Goal: Transaction & Acquisition: Obtain resource

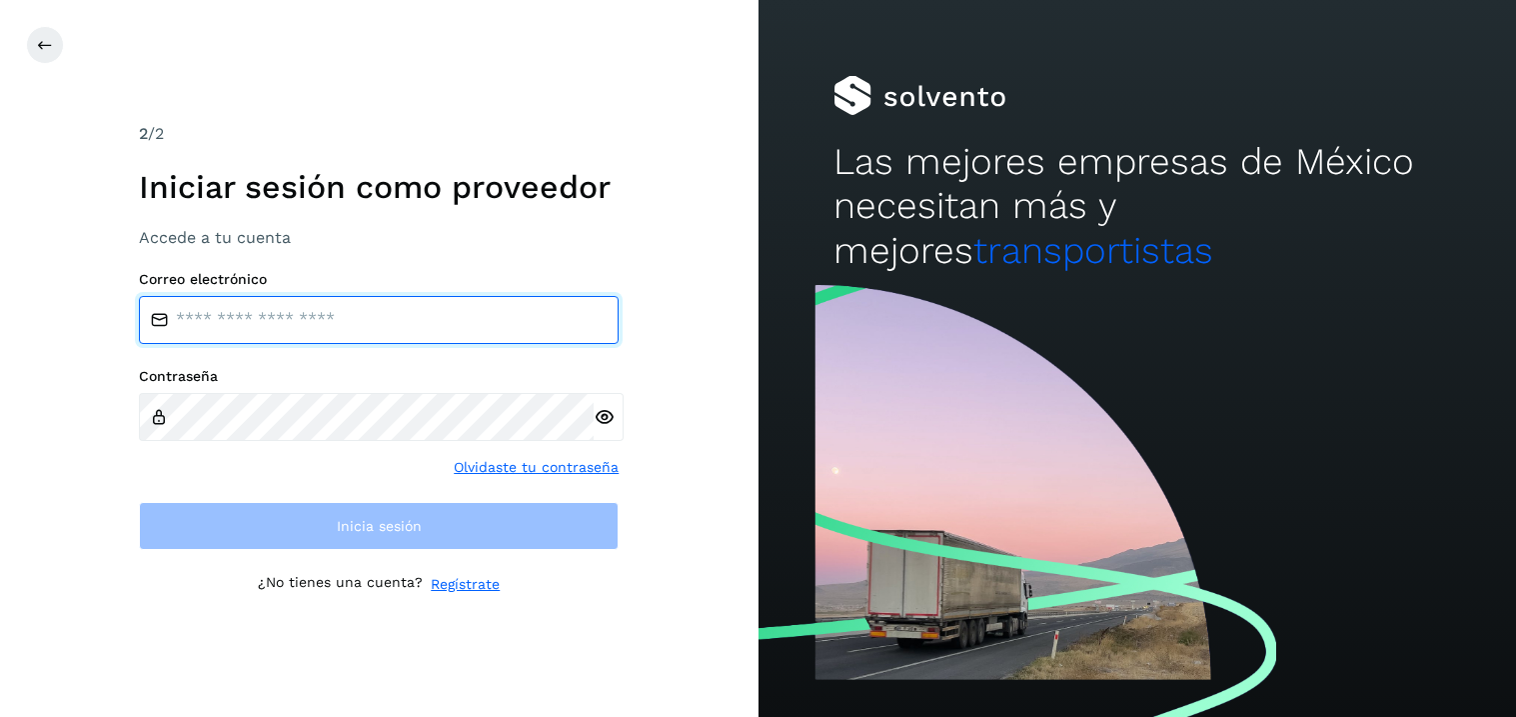
click at [292, 316] on input "email" at bounding box center [379, 320] width 480 height 48
type input "**********"
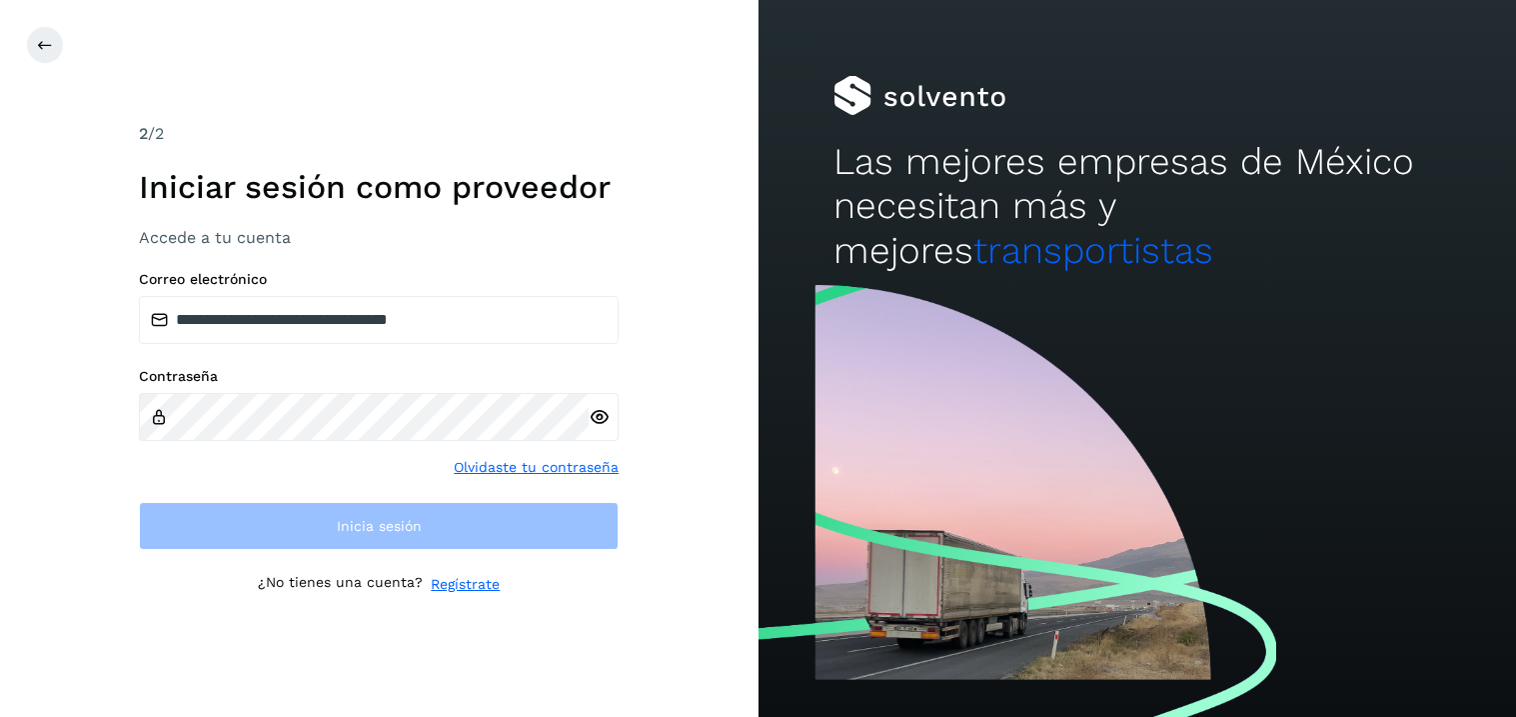
click at [594, 423] on div at bounding box center [604, 417] width 30 height 48
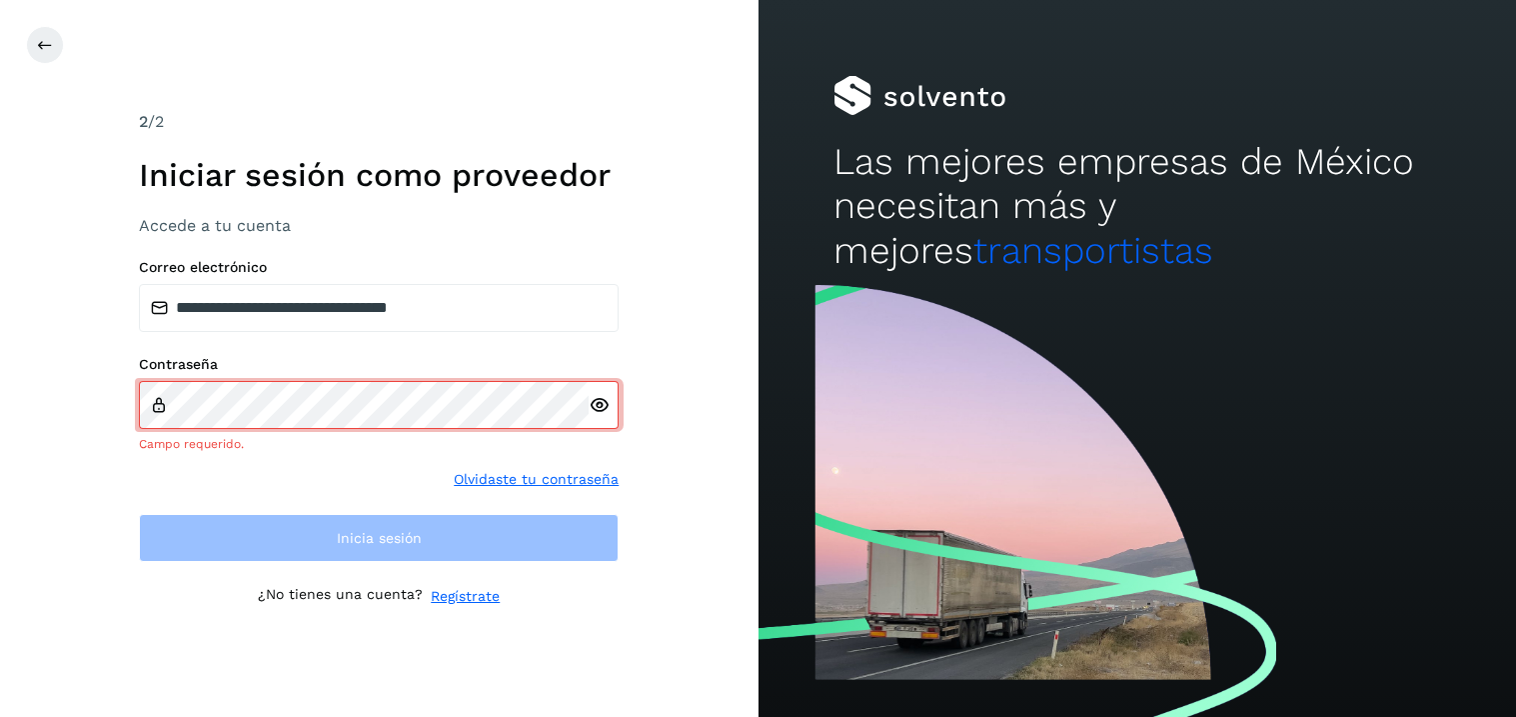
click at [600, 404] on icon at bounding box center [599, 405] width 21 height 21
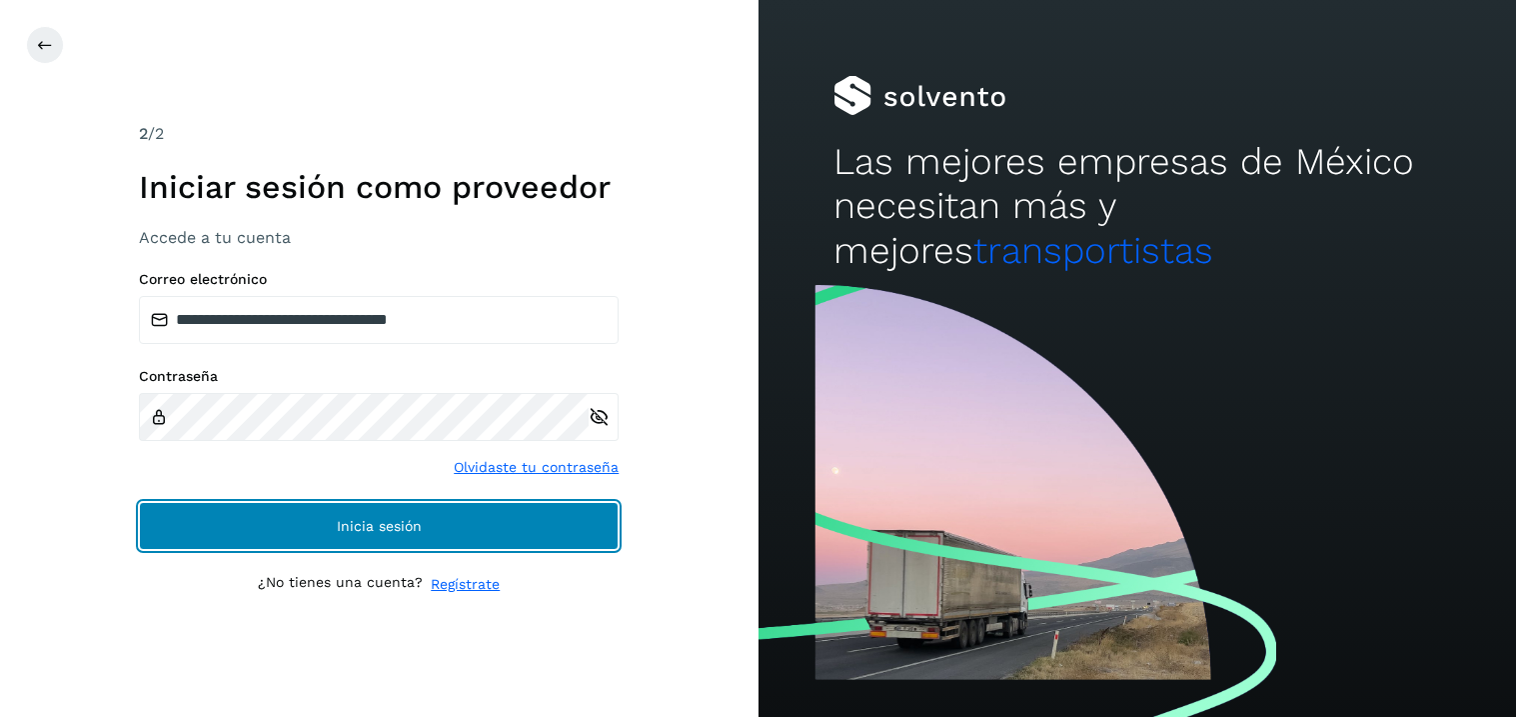
click at [378, 536] on button "Inicia sesión" at bounding box center [379, 526] width 480 height 48
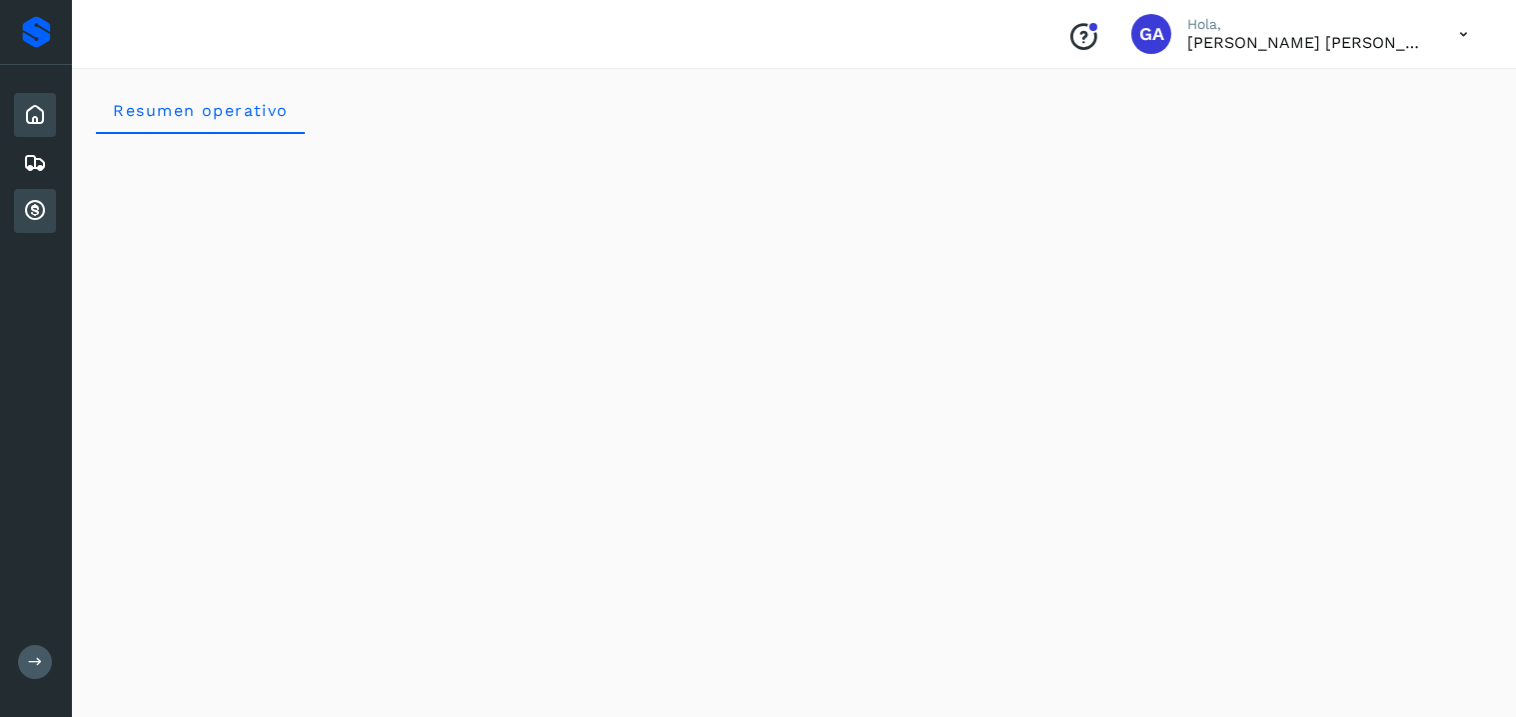
click at [27, 209] on icon at bounding box center [35, 211] width 24 height 24
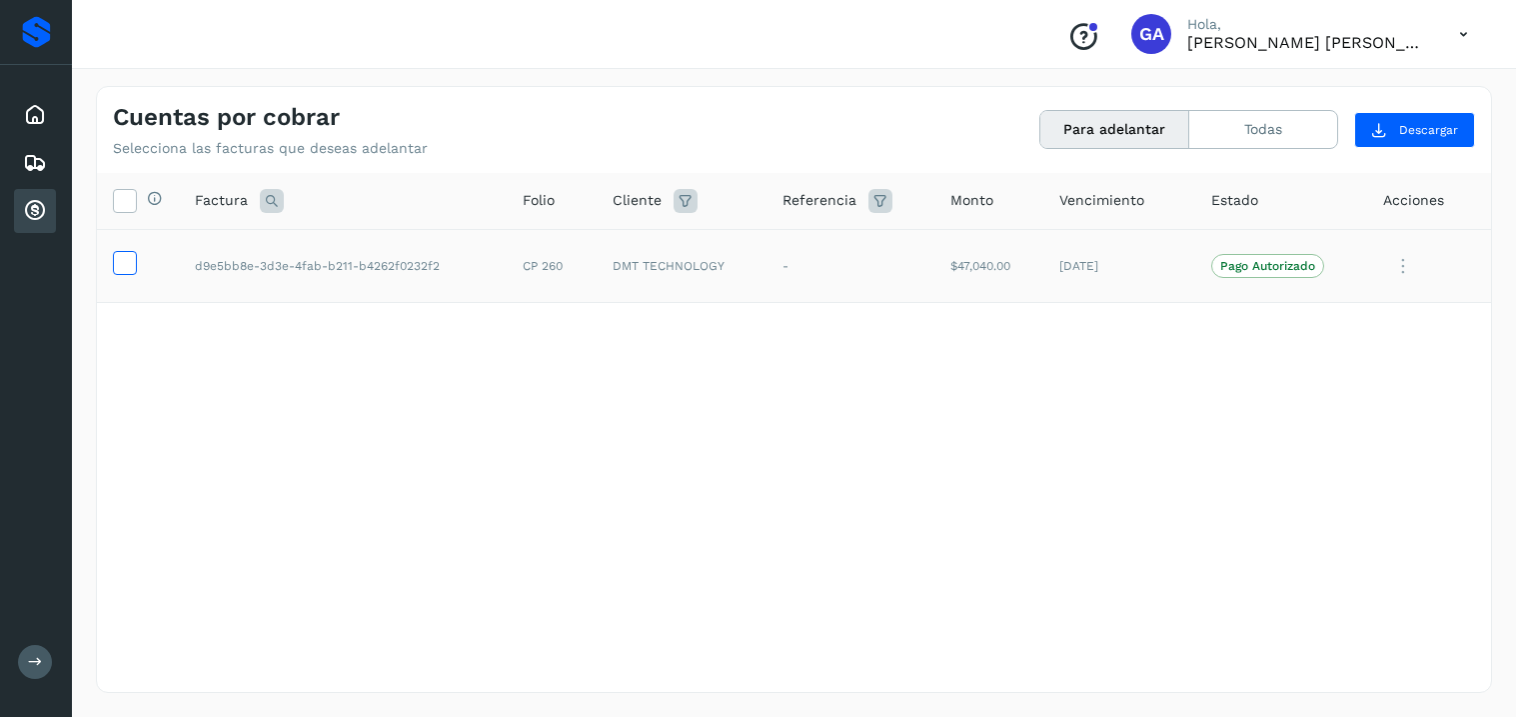
click at [122, 260] on icon at bounding box center [124, 261] width 21 height 21
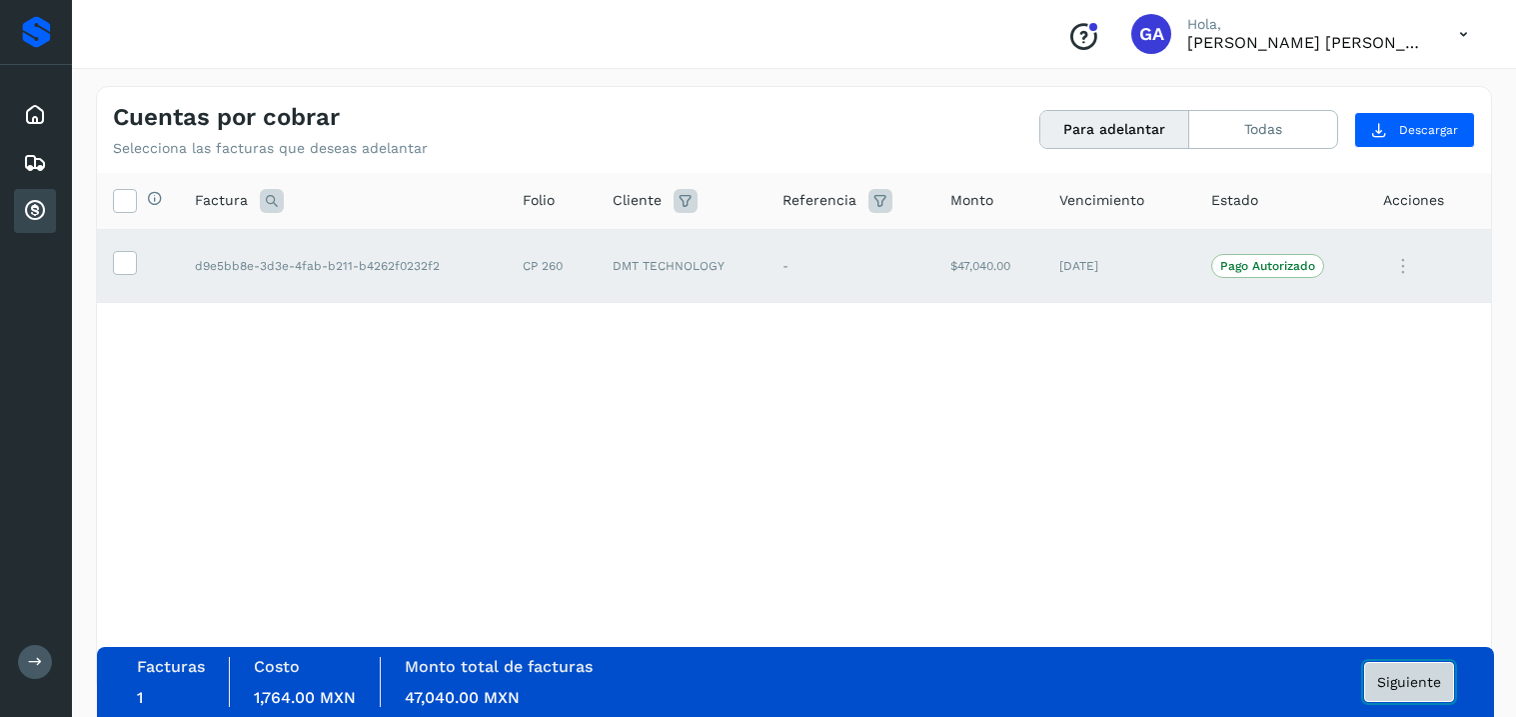
click at [1397, 682] on span "Siguiente" at bounding box center [1410, 682] width 64 height 14
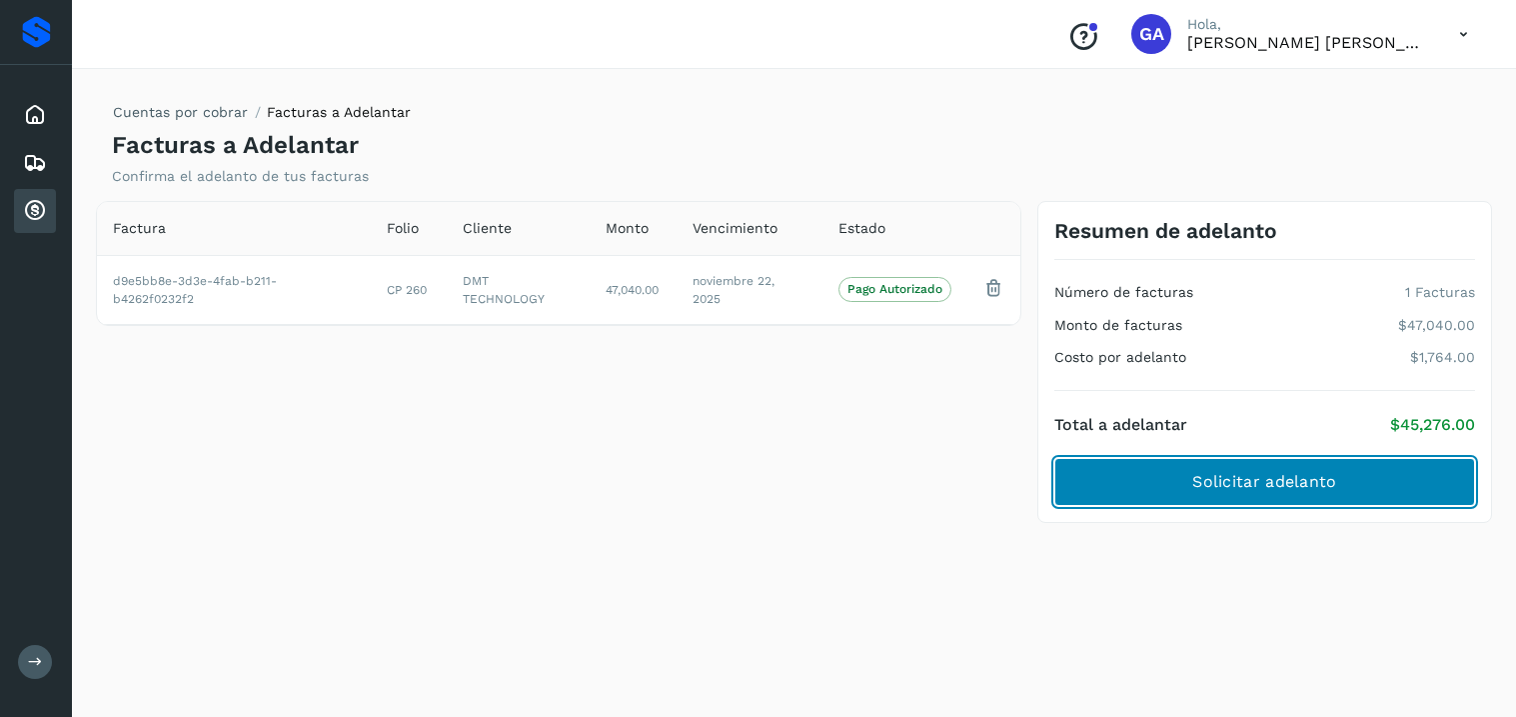
click at [1274, 490] on span "Solicitar adelanto" at bounding box center [1265, 482] width 144 height 22
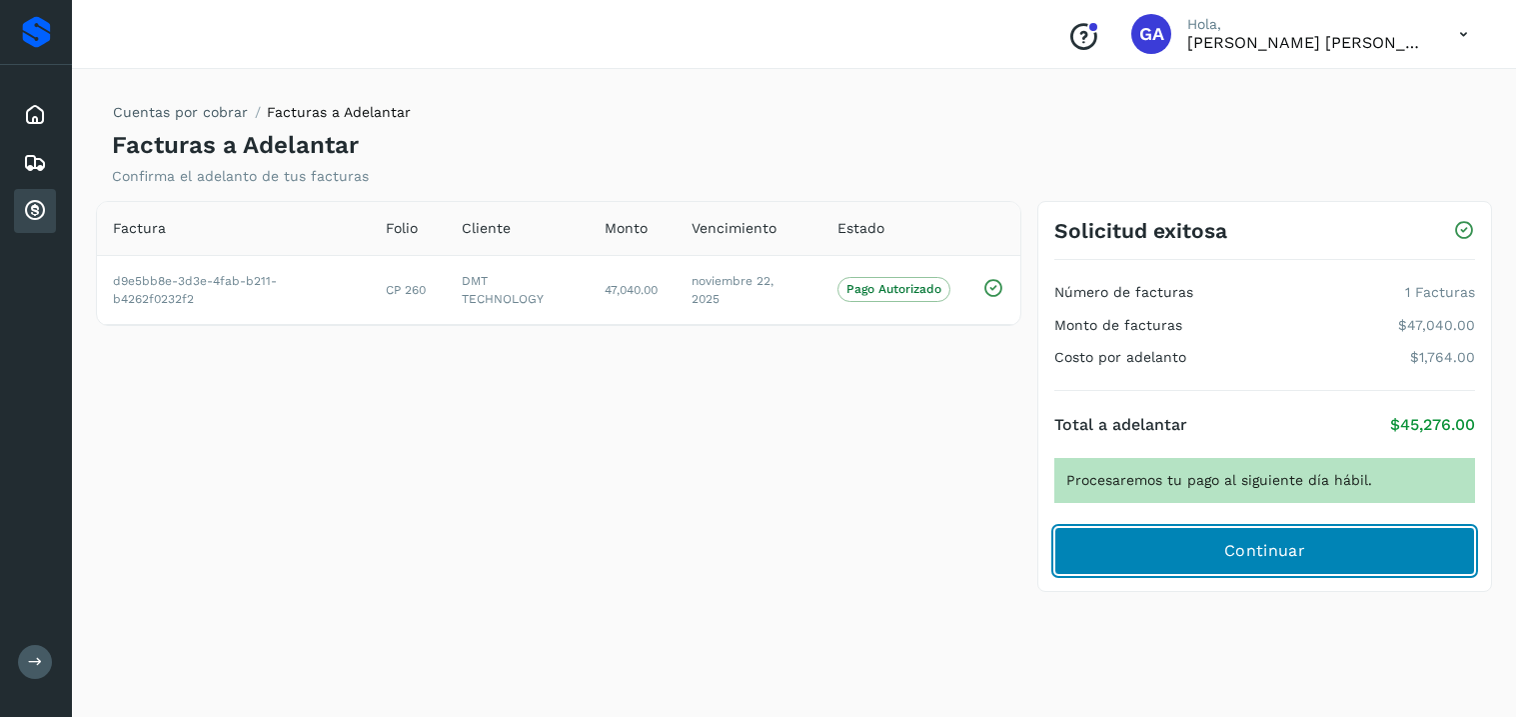
click at [1254, 555] on span "Continuar" at bounding box center [1265, 551] width 81 height 22
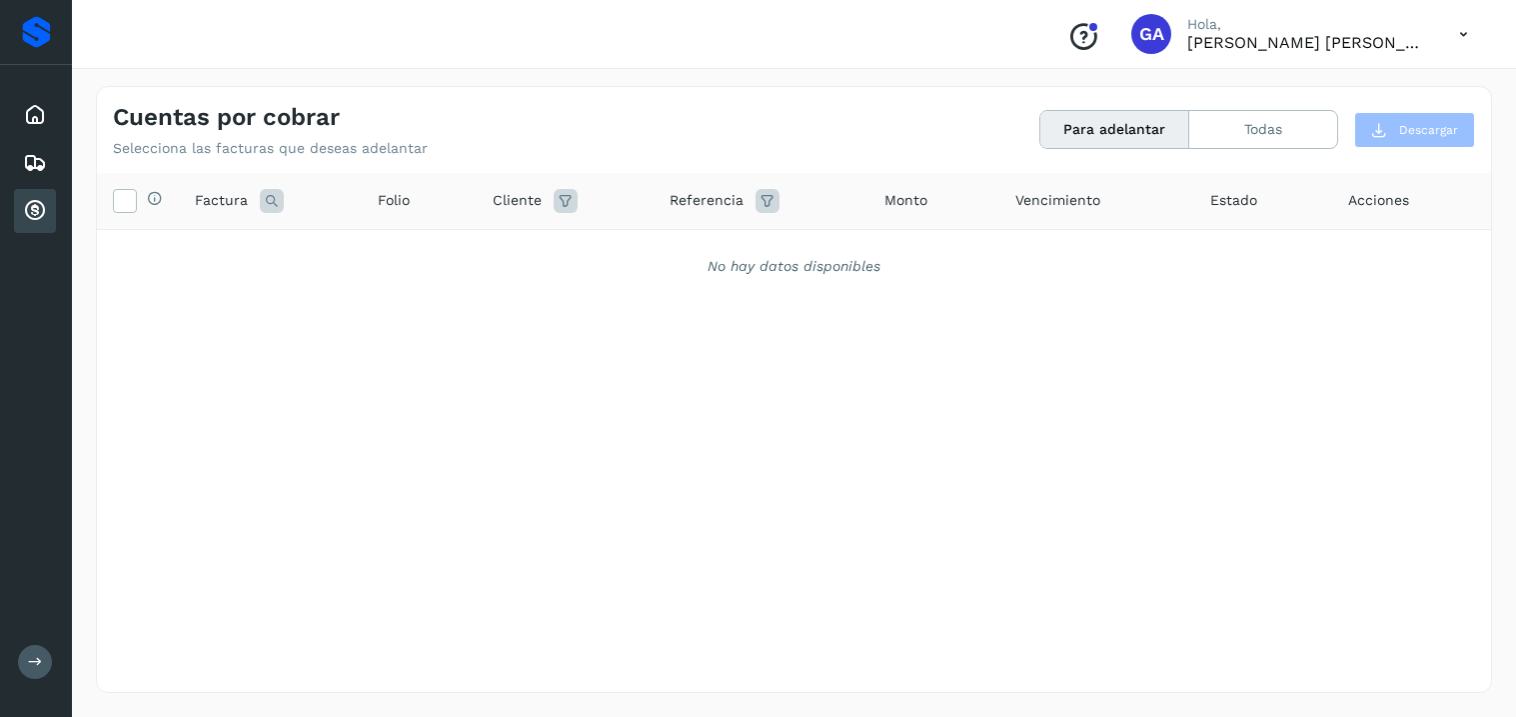
click at [1464, 35] on icon at bounding box center [1464, 34] width 41 height 41
click at [1351, 91] on div "Cerrar sesión" at bounding box center [1365, 90] width 238 height 38
